Goal: Use online tool/utility

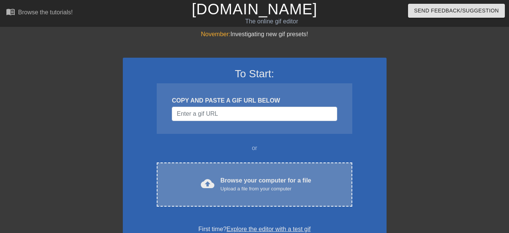
click at [272, 200] on div "cloud_upload Browse your computer for a file Upload a file from your computer C…" at bounding box center [254, 184] width 195 height 44
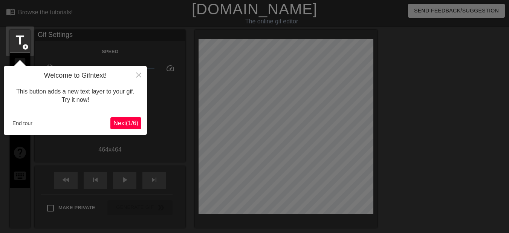
scroll to position [18, 0]
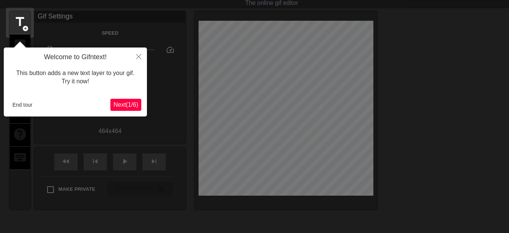
click at [118, 107] on span "Next ( 1 / 6 )" at bounding box center [125, 104] width 25 height 6
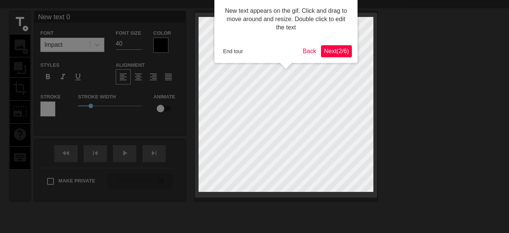
scroll to position [0, 0]
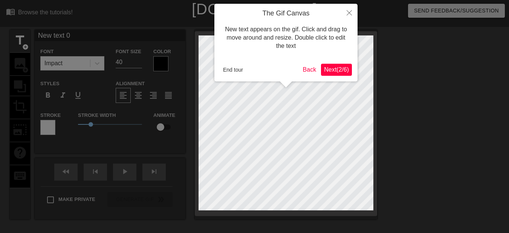
click at [327, 69] on span "Next ( 2 / 6 )" at bounding box center [336, 69] width 25 height 6
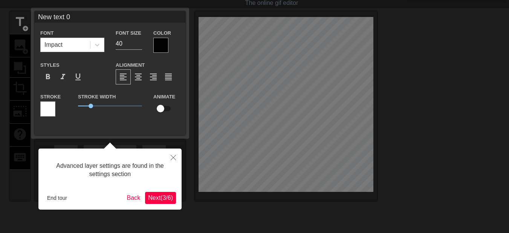
click at [156, 194] on span "Next ( 3 / 6 )" at bounding box center [160, 197] width 25 height 6
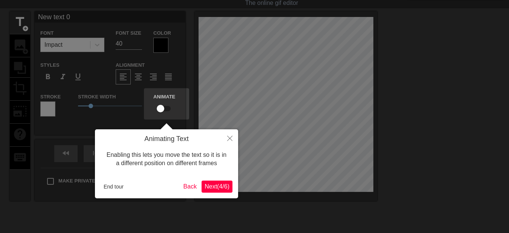
scroll to position [0, 0]
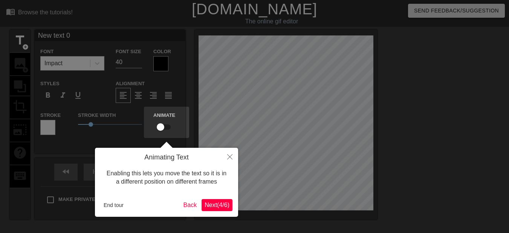
click at [223, 206] on span "Next ( 4 / 6 )" at bounding box center [217, 205] width 25 height 6
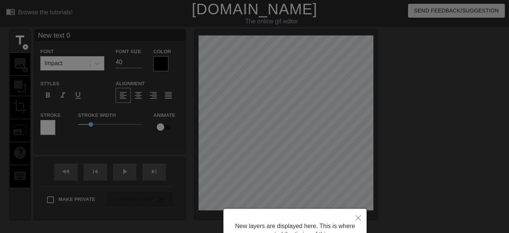
scroll to position [74, 0]
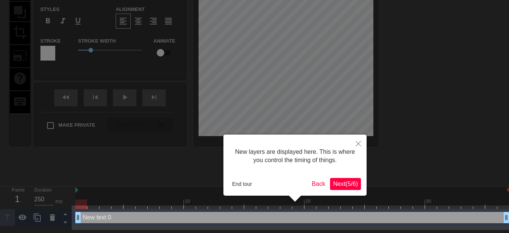
click at [339, 182] on span "Next ( 5 / 6 )" at bounding box center [345, 183] width 25 height 6
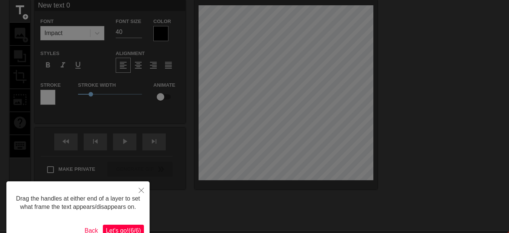
scroll to position [0, 0]
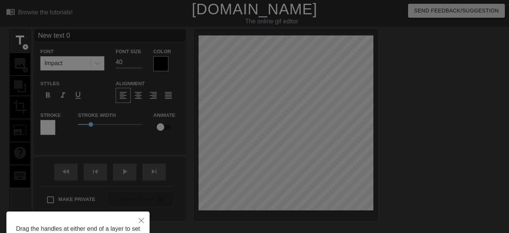
click at [297, 120] on div at bounding box center [254, 152] width 509 height 304
click at [142, 219] on icon "Close" at bounding box center [141, 220] width 5 height 5
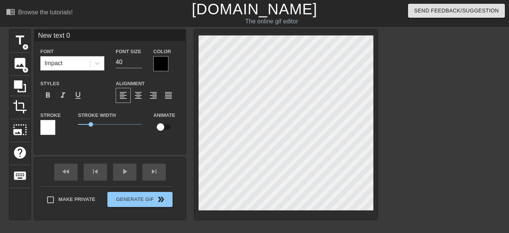
scroll to position [1, 2]
type input "New 0"
type textarea "New 0"
type input "New 0"
type textarea "New 0"
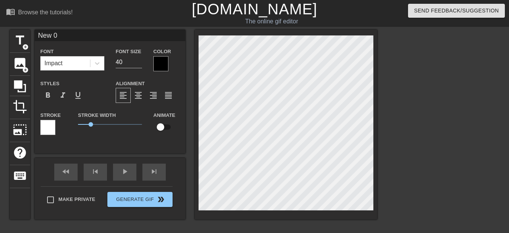
type input "Ne 0"
type textarea "Ne 0"
type input "N 0"
type textarea "N 0"
type input "0"
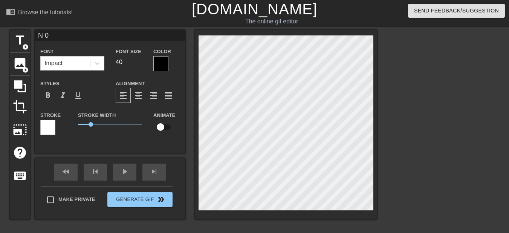
type textarea "0"
type input "L"
type textarea "L"
type input "LU"
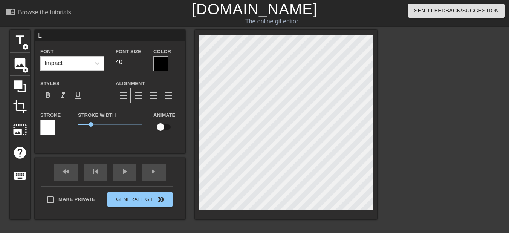
type textarea "LU"
type input "LUN"
type textarea "[PERSON_NAME]"
type input "LUNAD"
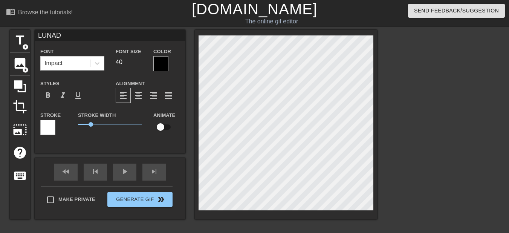
type textarea "LUNAD"
click at [139, 60] on input "41" at bounding box center [129, 62] width 26 height 12
click at [139, 60] on input "42" at bounding box center [129, 62] width 26 height 12
click at [139, 60] on input "43" at bounding box center [129, 62] width 26 height 12
click at [139, 61] on input "44" at bounding box center [129, 62] width 26 height 12
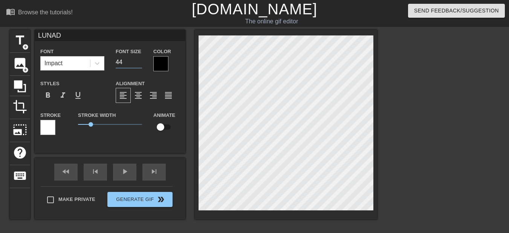
click at [139, 61] on input "45" at bounding box center [129, 62] width 26 height 12
click at [139, 61] on input "46" at bounding box center [129, 62] width 26 height 12
click at [139, 61] on input "47" at bounding box center [129, 62] width 26 height 12
click at [139, 61] on input "48" at bounding box center [129, 62] width 26 height 12
click at [139, 61] on input "49" at bounding box center [129, 62] width 26 height 12
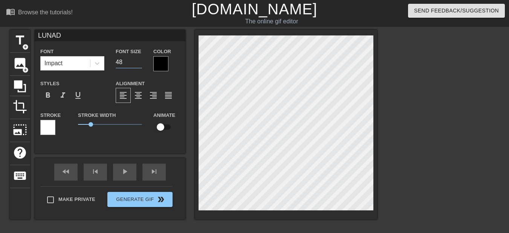
click at [139, 62] on input "48" at bounding box center [129, 62] width 26 height 12
click at [139, 62] on input "47" at bounding box center [129, 62] width 26 height 12
click at [139, 62] on input "46" at bounding box center [129, 62] width 26 height 12
click at [139, 63] on input "45" at bounding box center [129, 62] width 26 height 12
click at [139, 63] on input "44" at bounding box center [129, 62] width 26 height 12
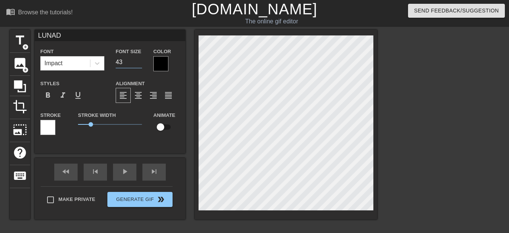
click at [139, 63] on input "43" at bounding box center [129, 62] width 26 height 12
click at [139, 63] on input "42" at bounding box center [129, 62] width 26 height 12
click at [139, 63] on input "41" at bounding box center [129, 62] width 26 height 12
click at [139, 63] on input "40" at bounding box center [129, 62] width 26 height 12
click at [139, 64] on input "39" at bounding box center [129, 62] width 26 height 12
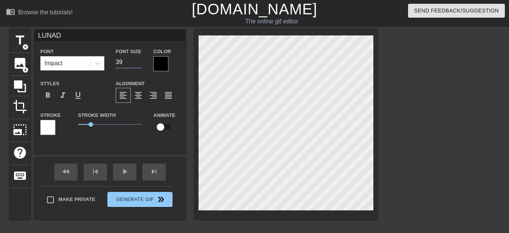
click at [139, 64] on input "38" at bounding box center [129, 62] width 26 height 12
click at [139, 64] on input "37" at bounding box center [129, 62] width 26 height 12
drag, startPoint x: 139, startPoint y: 64, endPoint x: 140, endPoint y: 58, distance: 6.1
click at [140, 58] on input "36" at bounding box center [129, 62] width 26 height 12
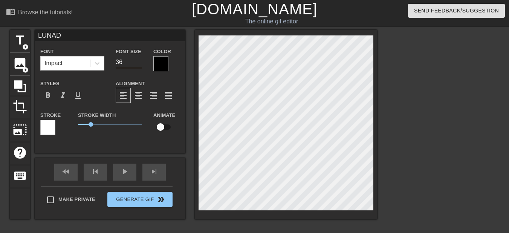
click at [140, 58] on input "36" at bounding box center [129, 62] width 26 height 12
click at [140, 58] on input "37" at bounding box center [129, 62] width 26 height 12
click at [140, 58] on input "38" at bounding box center [129, 62] width 26 height 12
click at [140, 58] on input "39" at bounding box center [129, 62] width 26 height 12
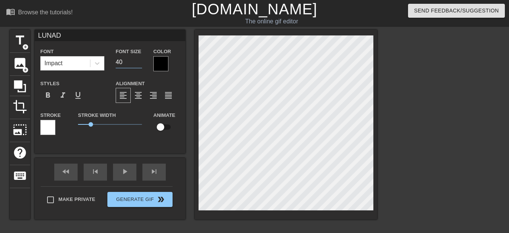
click at [140, 58] on input "40" at bounding box center [129, 62] width 26 height 12
click at [140, 58] on input "41" at bounding box center [129, 62] width 26 height 12
click at [140, 58] on input "42" at bounding box center [129, 62] width 26 height 12
click at [140, 58] on input "43" at bounding box center [129, 62] width 26 height 12
click at [140, 58] on input "44" at bounding box center [129, 62] width 26 height 12
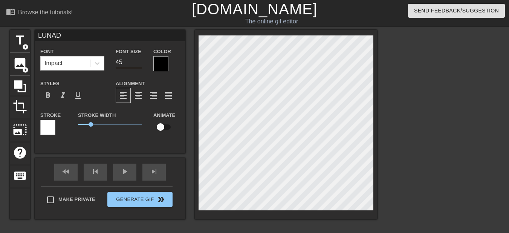
click at [140, 58] on input "45" at bounding box center [129, 62] width 26 height 12
click at [140, 58] on input "46" at bounding box center [129, 62] width 26 height 12
click at [140, 58] on input "47" at bounding box center [129, 62] width 26 height 12
click at [140, 59] on input "48" at bounding box center [129, 62] width 26 height 12
click at [140, 59] on input "49" at bounding box center [129, 62] width 26 height 12
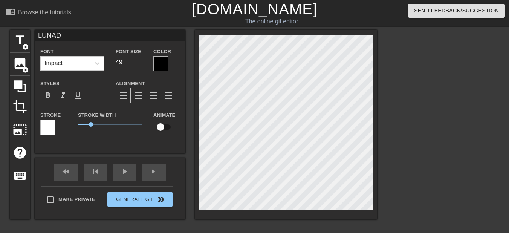
click at [140, 59] on input "50" at bounding box center [129, 62] width 26 height 12
click at [140, 59] on input "51" at bounding box center [129, 62] width 26 height 12
click at [140, 59] on input "52" at bounding box center [129, 62] width 26 height 12
click at [140, 59] on input "53" at bounding box center [129, 62] width 26 height 12
click at [140, 60] on input "54" at bounding box center [129, 62] width 26 height 12
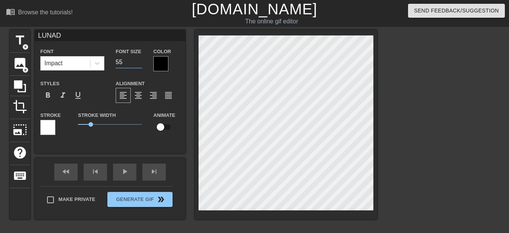
click at [140, 60] on input "55" at bounding box center [129, 62] width 26 height 12
click at [140, 60] on input "56" at bounding box center [129, 62] width 26 height 12
click at [140, 60] on input "57" at bounding box center [129, 62] width 26 height 12
click at [140, 60] on input "58" at bounding box center [129, 62] width 26 height 12
click at [140, 60] on input "59" at bounding box center [129, 62] width 26 height 12
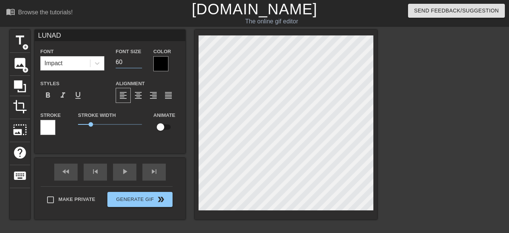
click at [140, 60] on input "60" at bounding box center [129, 62] width 26 height 12
click at [140, 60] on input "61" at bounding box center [129, 62] width 26 height 12
click at [140, 60] on input "62" at bounding box center [129, 62] width 26 height 12
click at [140, 61] on input "63" at bounding box center [129, 62] width 26 height 12
click at [140, 61] on input "64" at bounding box center [129, 62] width 26 height 12
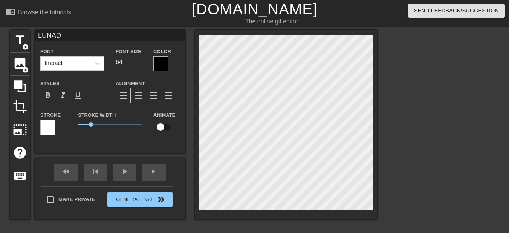
click at [140, 61] on input "65" at bounding box center [129, 62] width 26 height 12
click at [140, 61] on input "66" at bounding box center [129, 62] width 26 height 12
click at [140, 61] on input "67" at bounding box center [129, 62] width 26 height 12
click at [140, 61] on input "68" at bounding box center [129, 62] width 26 height 12
click at [140, 62] on input "67" at bounding box center [129, 62] width 26 height 12
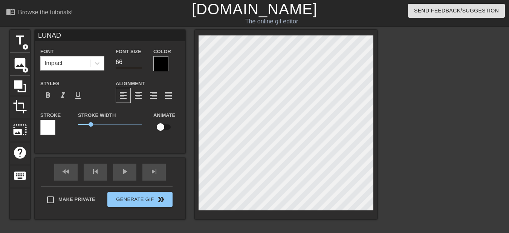
click at [140, 64] on input "66" at bounding box center [129, 62] width 26 height 12
click at [140, 64] on input "65" at bounding box center [129, 62] width 26 height 12
type input "64"
click at [140, 64] on input "64" at bounding box center [129, 62] width 26 height 12
drag, startPoint x: 88, startPoint y: 114, endPoint x: 93, endPoint y: 118, distance: 6.1
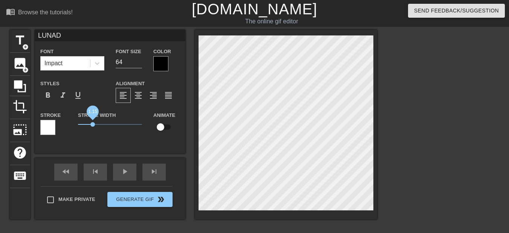
click at [93, 120] on span "1.15" at bounding box center [110, 124] width 64 height 9
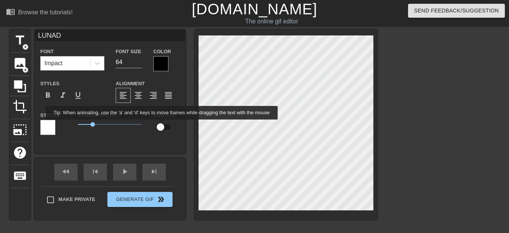
click at [162, 125] on input "checkbox" at bounding box center [160, 127] width 43 height 14
checkbox input "true"
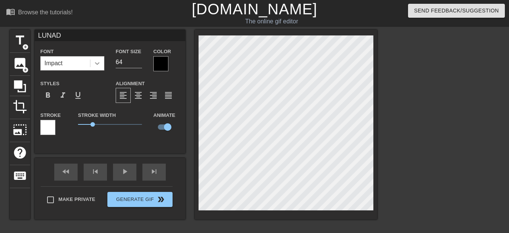
click at [95, 65] on icon at bounding box center [97, 64] width 8 height 8
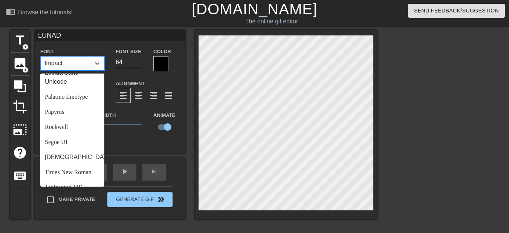
scroll to position [270, 0]
